Goal: Task Accomplishment & Management: Manage account settings

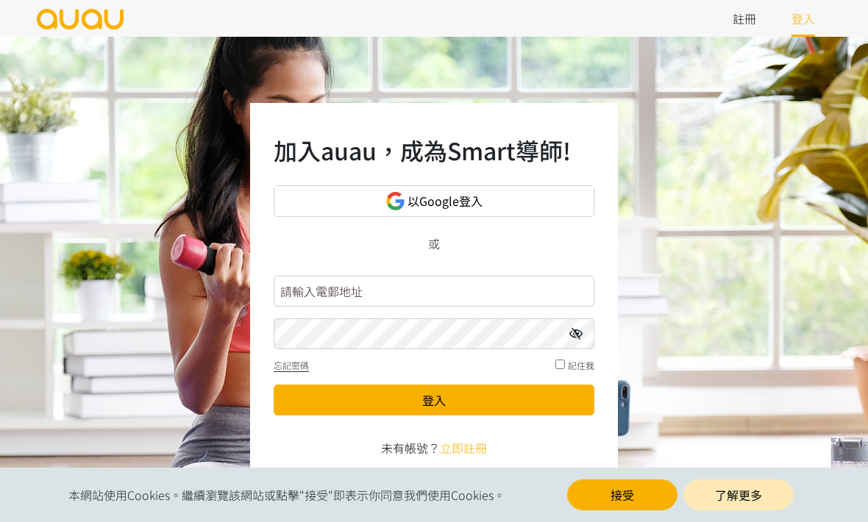
click at [469, 307] on input "text" at bounding box center [434, 291] width 321 height 31
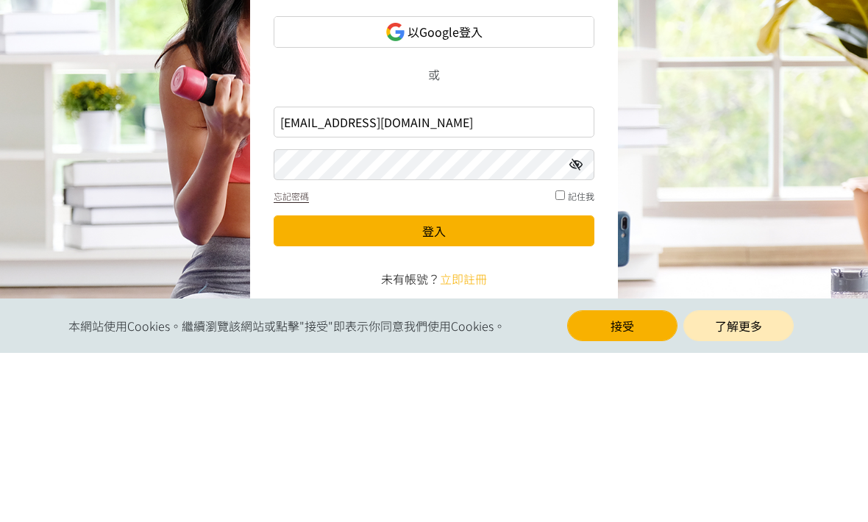
type input "[EMAIL_ADDRESS][DOMAIN_NAME]"
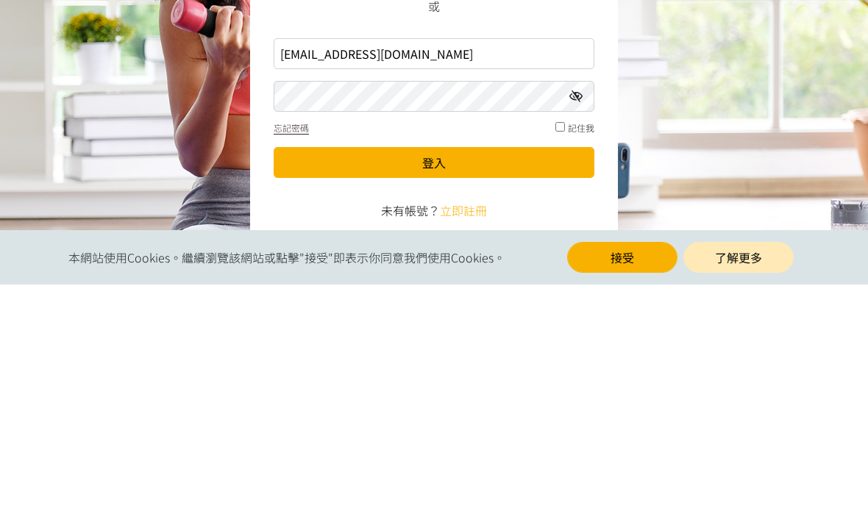
click at [553, 385] on button "登入" at bounding box center [434, 400] width 321 height 31
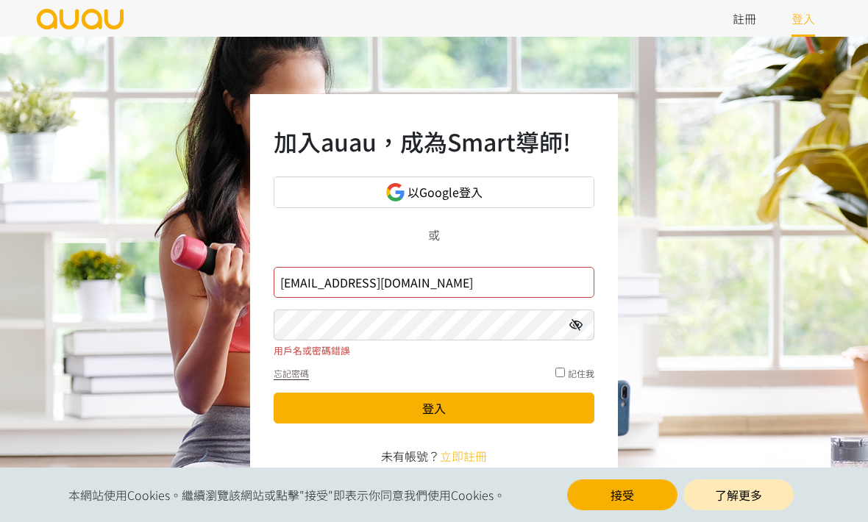
click at [530, 290] on input "[EMAIL_ADDRESS][DOMAIN_NAME]" at bounding box center [434, 282] width 321 height 31
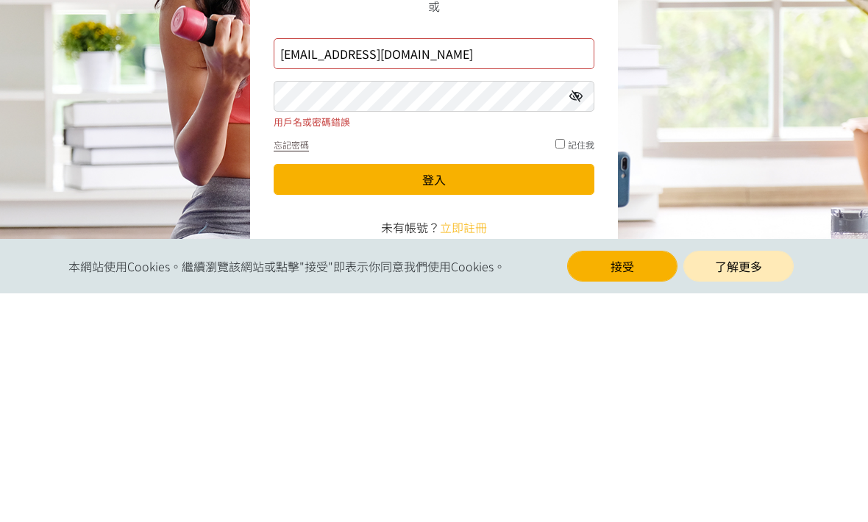
click at [528, 393] on button "登入" at bounding box center [434, 408] width 321 height 31
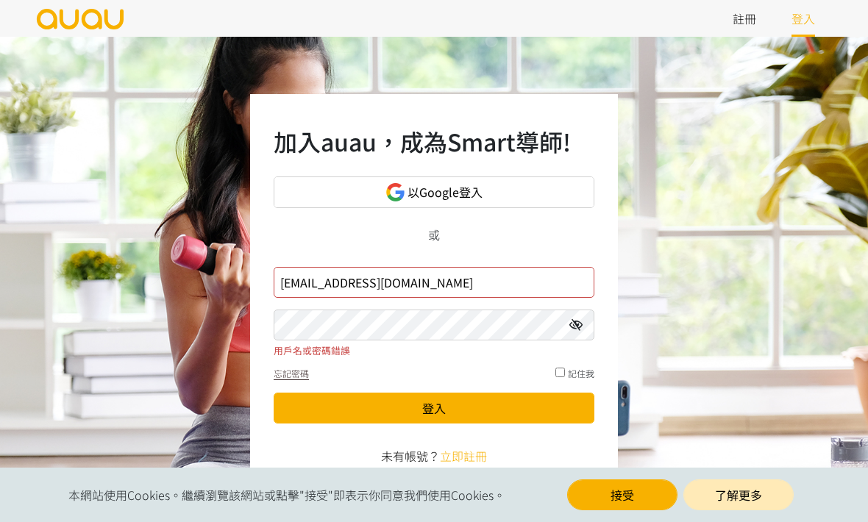
click at [574, 331] on icon at bounding box center [575, 325] width 13 height 12
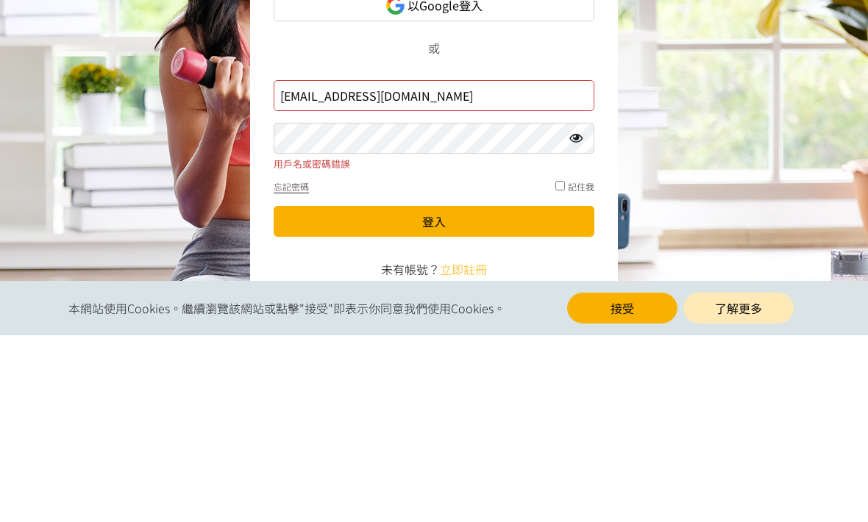
click at [434, 393] on button "登入" at bounding box center [434, 408] width 321 height 31
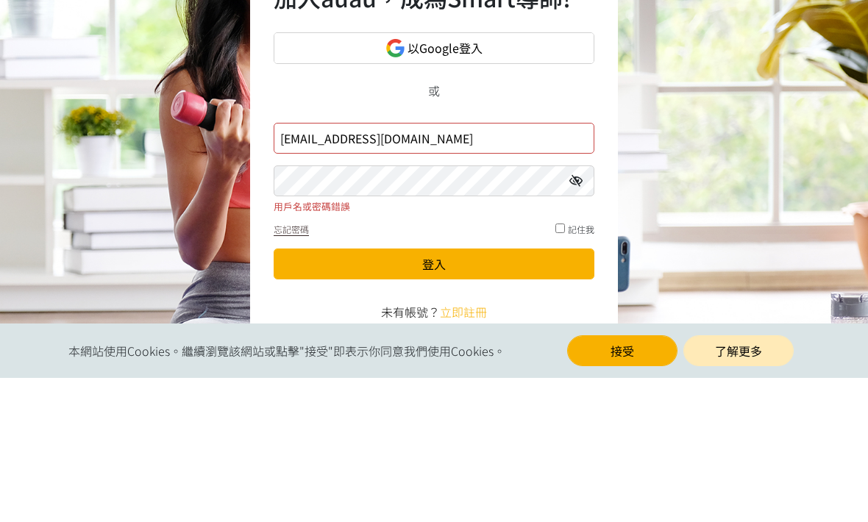
click at [500, 344] on span "用戶名或密碼錯誤" at bounding box center [434, 351] width 321 height 14
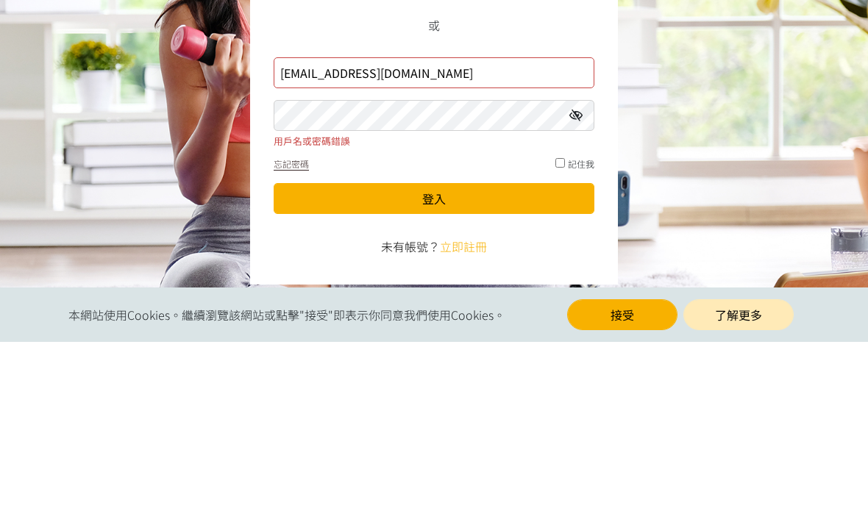
click at [502, 363] on button "登入" at bounding box center [434, 378] width 321 height 31
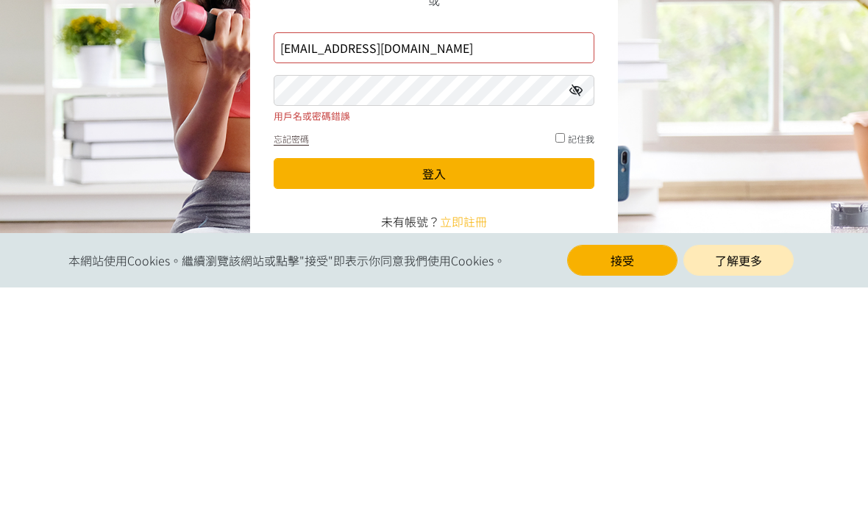
click at [466, 393] on button "登入" at bounding box center [434, 408] width 321 height 31
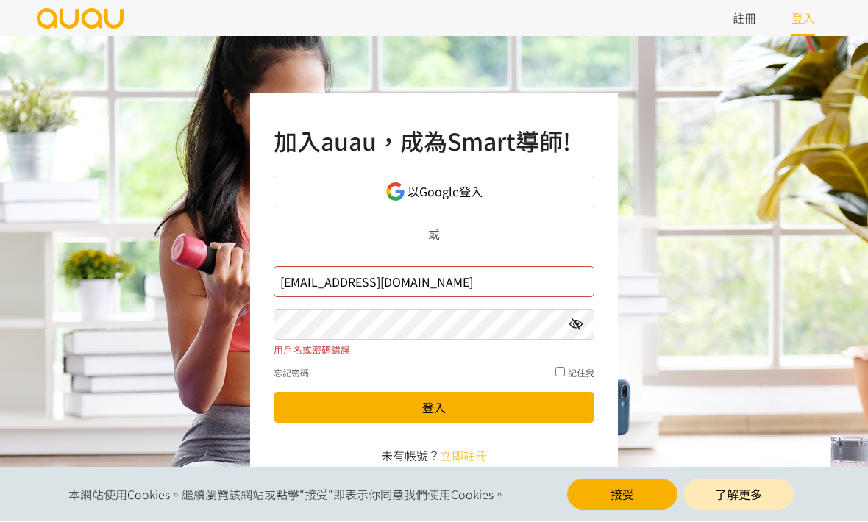
click at [624, 510] on button "接受" at bounding box center [622, 495] width 110 height 31
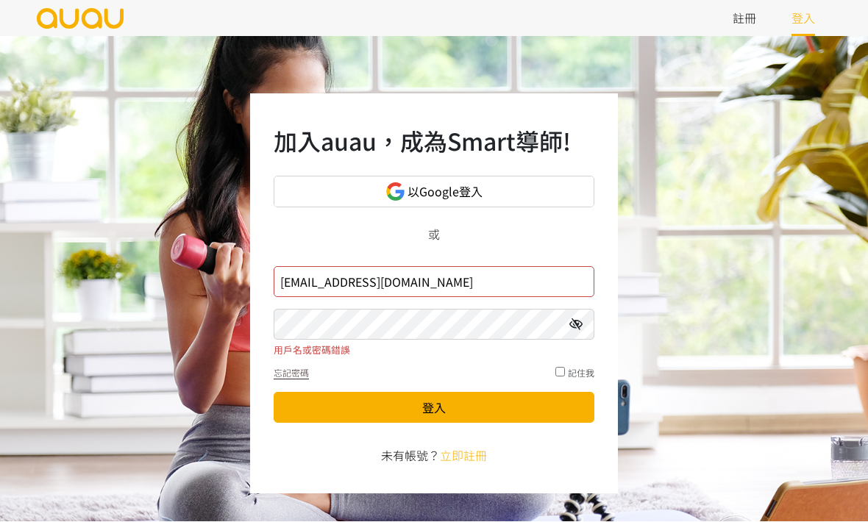
scroll to position [4, 0]
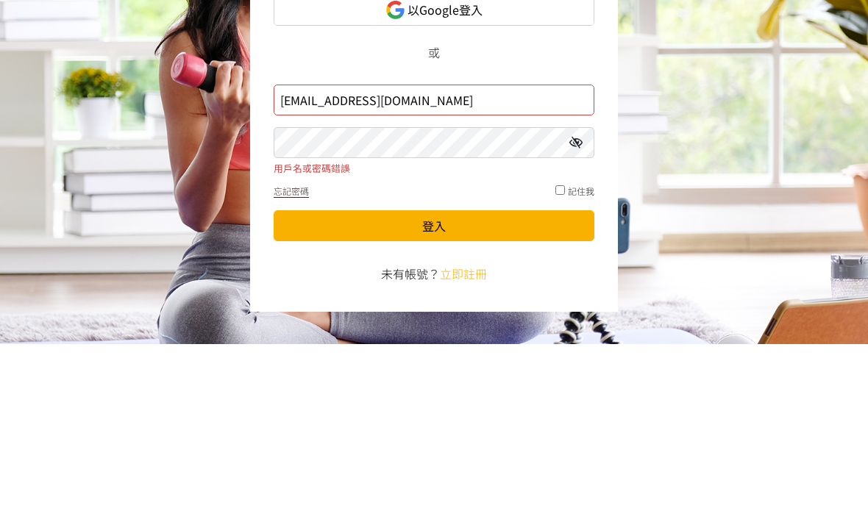
click at [505, 388] on button "登入" at bounding box center [434, 403] width 321 height 31
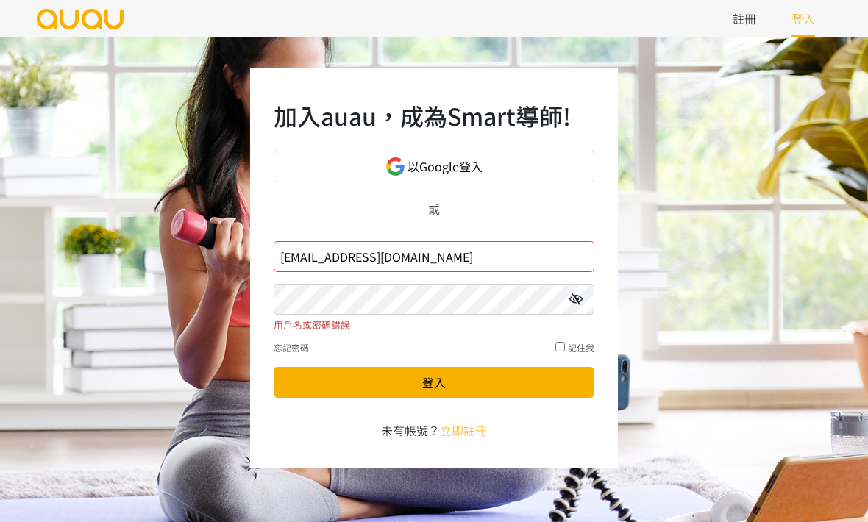
scroll to position [25, 0]
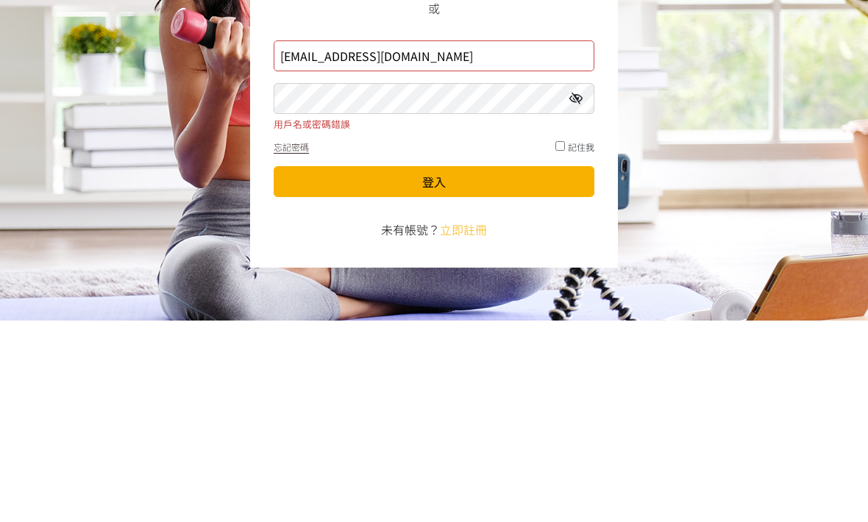
click at [579, 342] on span "記住我" at bounding box center [581, 348] width 26 height 13
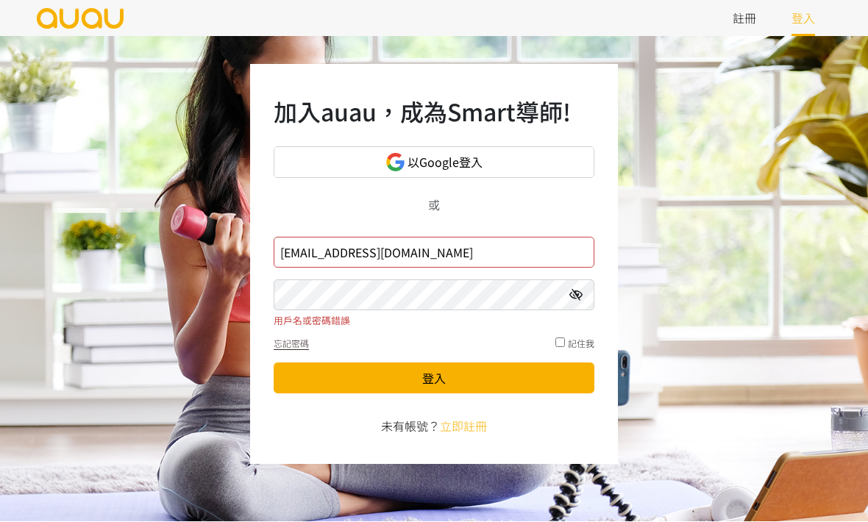
click at [564, 338] on input "checkbox" at bounding box center [560, 343] width 10 height 10
checkbox input "true"
click at [540, 369] on button "登入" at bounding box center [434, 378] width 321 height 31
